Goal: Task Accomplishment & Management: Manage account settings

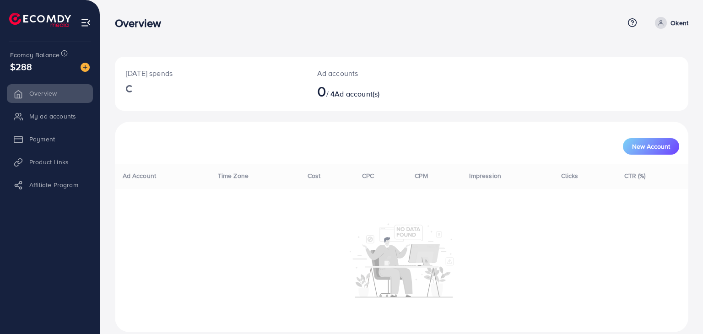
click at [51, 136] on li "Payment" at bounding box center [50, 139] width 100 height 18
click at [47, 140] on li "Payment" at bounding box center [50, 139] width 100 height 18
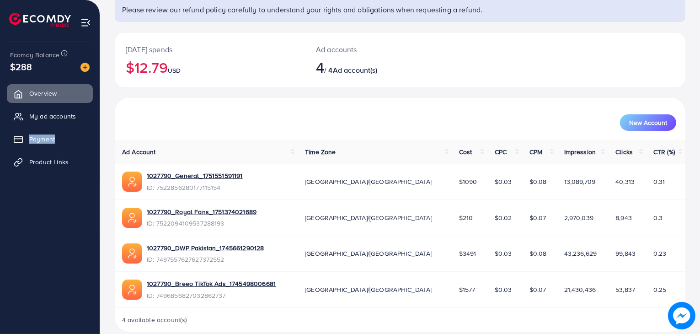
scroll to position [88, 0]
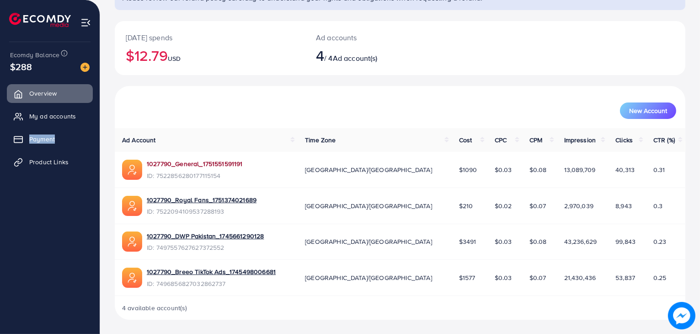
click at [203, 164] on link "1027790_General_1751551591191" at bounding box center [195, 163] width 96 height 9
click at [43, 139] on span "Payment" at bounding box center [45, 138] width 26 height 9
click at [217, 84] on div "Today's spends $12.79 USD Ad accounts 4 / 4 Ad account(s)" at bounding box center [400, 53] width 571 height 65
click at [42, 143] on span "Payment" at bounding box center [45, 138] width 26 height 9
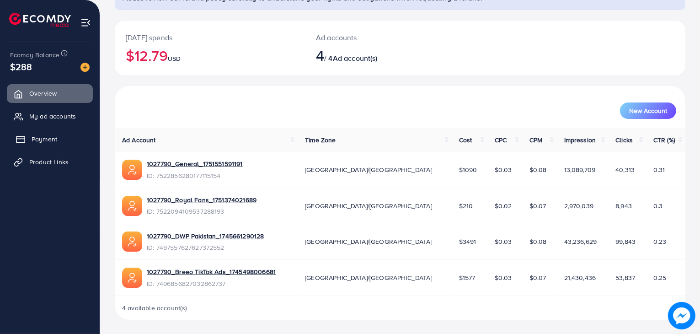
click at [42, 143] on span "Payment" at bounding box center [45, 138] width 26 height 9
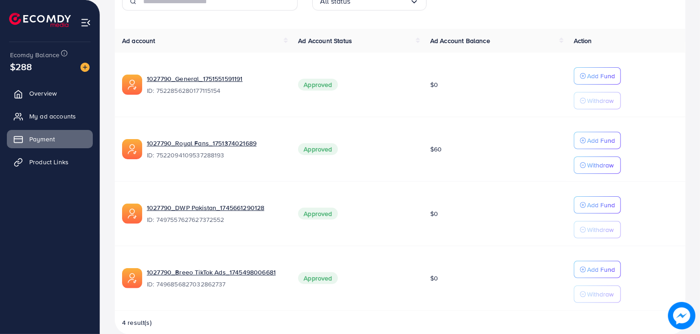
scroll to position [241, 0]
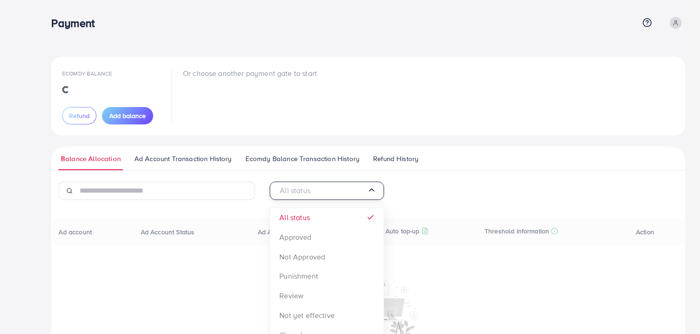
click at [353, 188] on input "Search for option" at bounding box center [323, 191] width 90 height 14
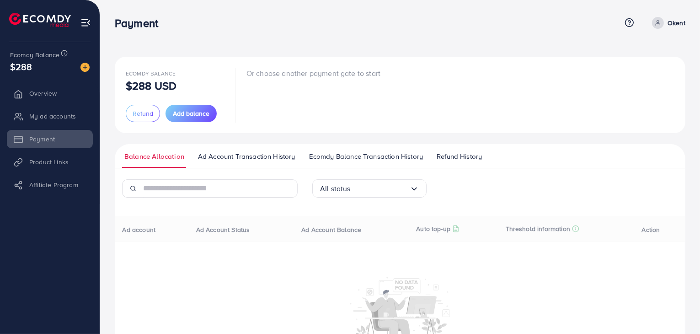
click at [376, 86] on div "Or choose another payment gate to start" at bounding box center [314, 95] width 134 height 54
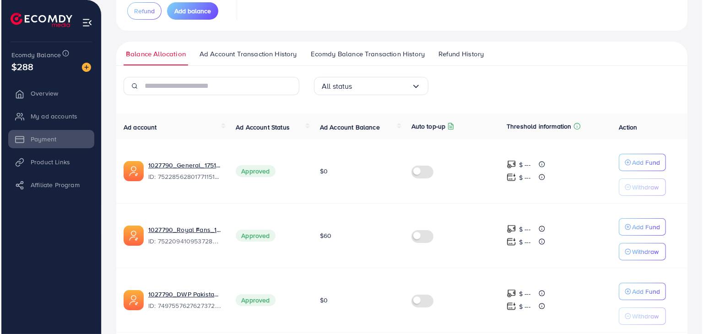
scroll to position [104, 0]
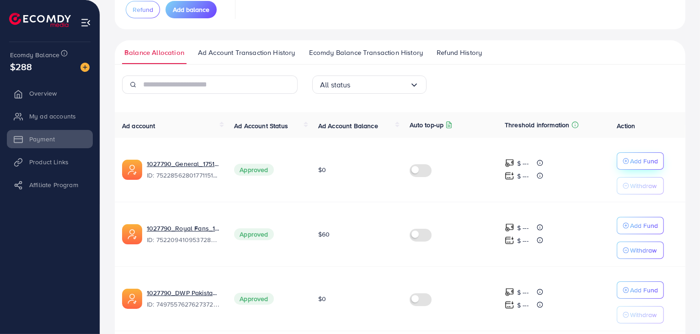
click at [629, 161] on icon "button" at bounding box center [626, 161] width 6 height 6
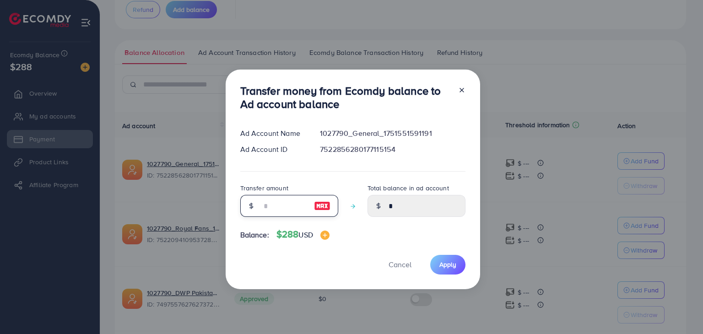
click at [294, 211] on input "number" at bounding box center [284, 206] width 46 height 22
type input "*"
type input "****"
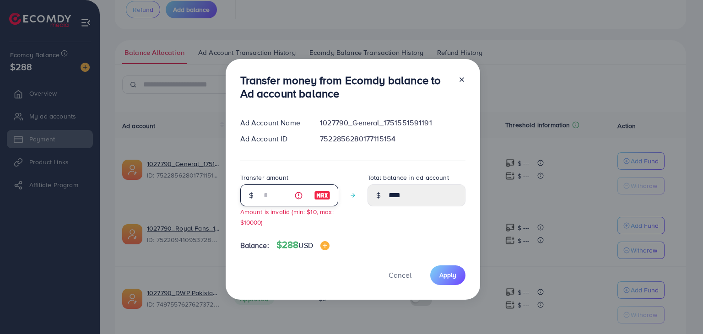
type input "**"
type input "*****"
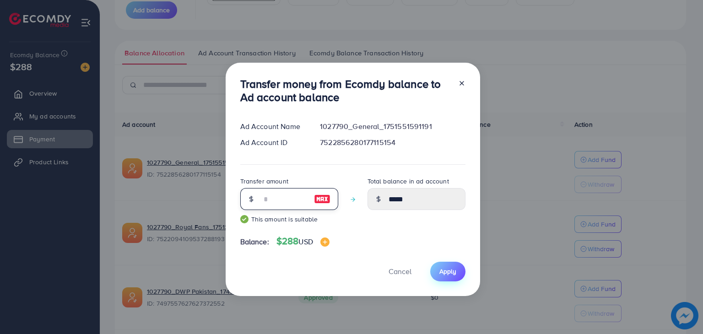
type input "**"
click at [447, 276] on button "Apply" at bounding box center [447, 272] width 35 height 20
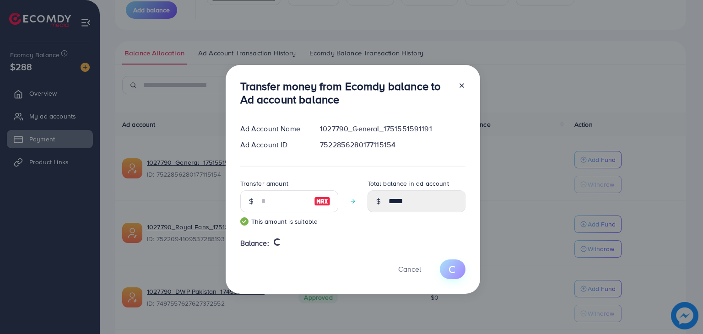
type input "*"
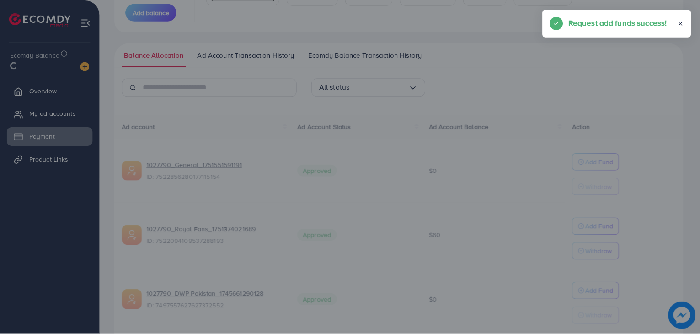
scroll to position [158, 0]
